Goal: Task Accomplishment & Management: Complete application form

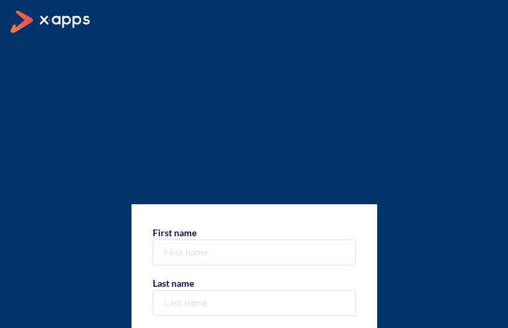
type input "xDJZPSdRrLfmlo"
type input "SbxofQdHUYez"
type input "+1 945 074 7722"
type input "[EMAIL_ADDRESS][DOMAIN_NAME]"
select select "AF"
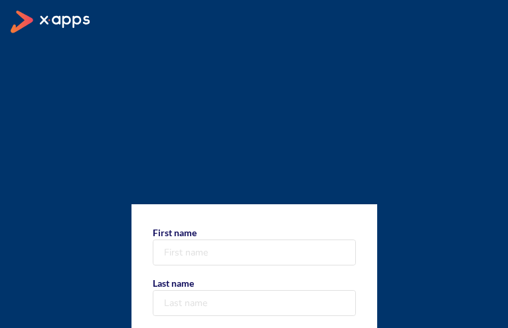
type input "QydERGzwwo"
type input "HkBwaBhEzCvDA"
type input "+1 438 147 1962"
type input "[EMAIL_ADDRESS][DOMAIN_NAME]"
select select "AF"
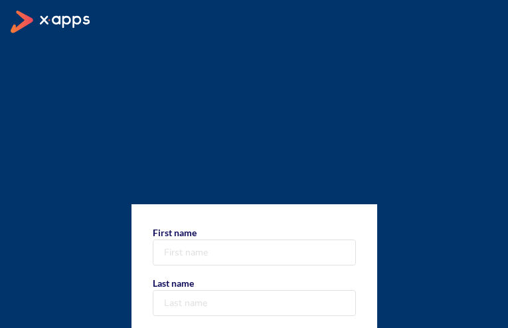
type input "hPBTOQjzDIE"
type input "PeZlqWblQqKel"
type input "[PHONE_NUMBER]"
type input "[EMAIL_ADDRESS][DOMAIN_NAME]"
select select "AF"
